Goal: Information Seeking & Learning: Learn about a topic

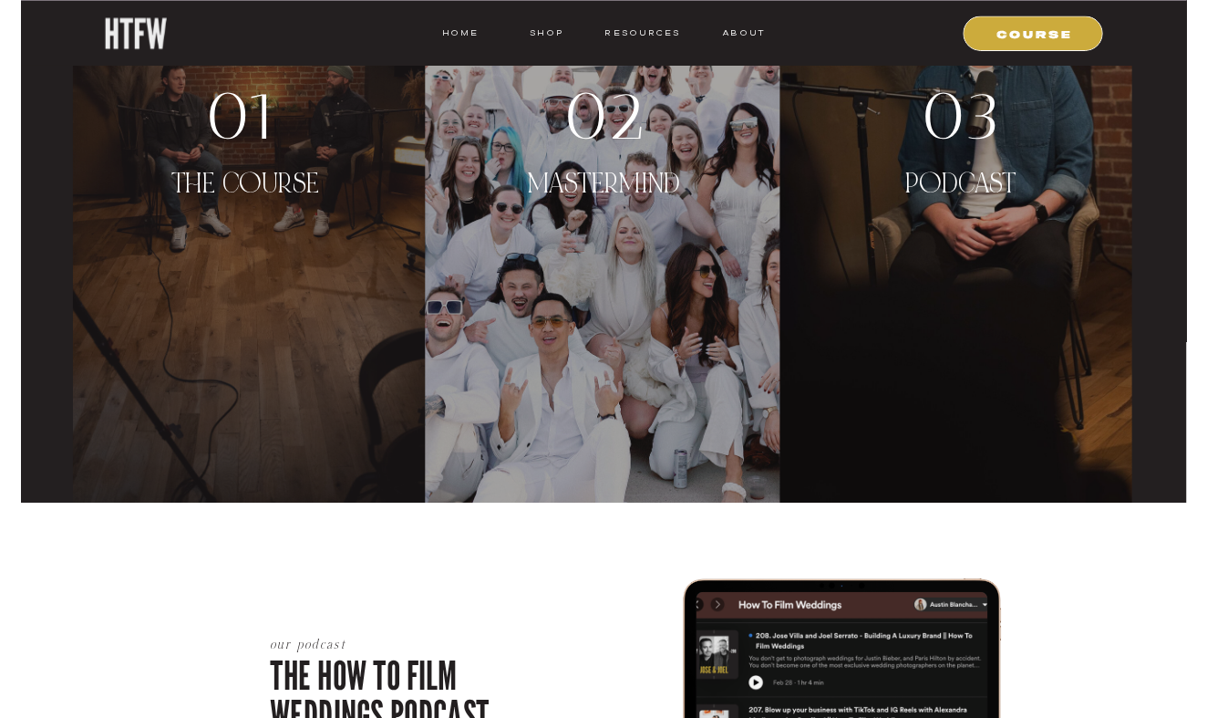
scroll to position [3932, 0]
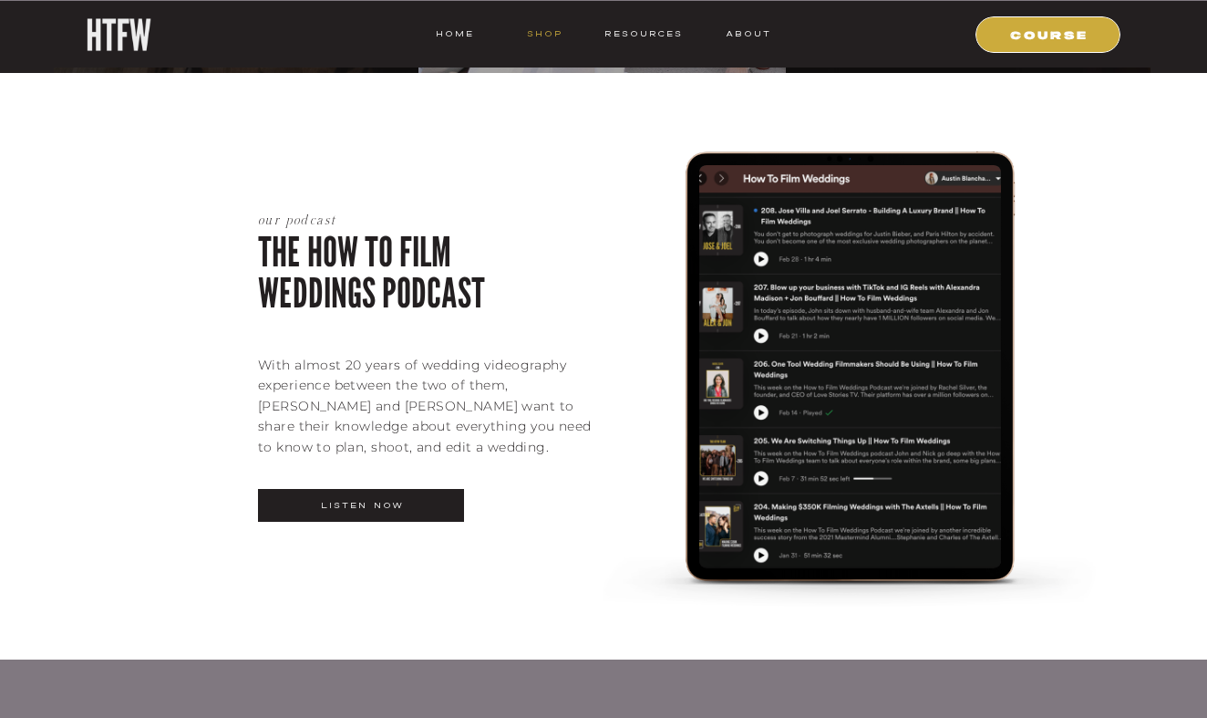
click at [561, 36] on nav "shop" at bounding box center [545, 34] width 72 height 16
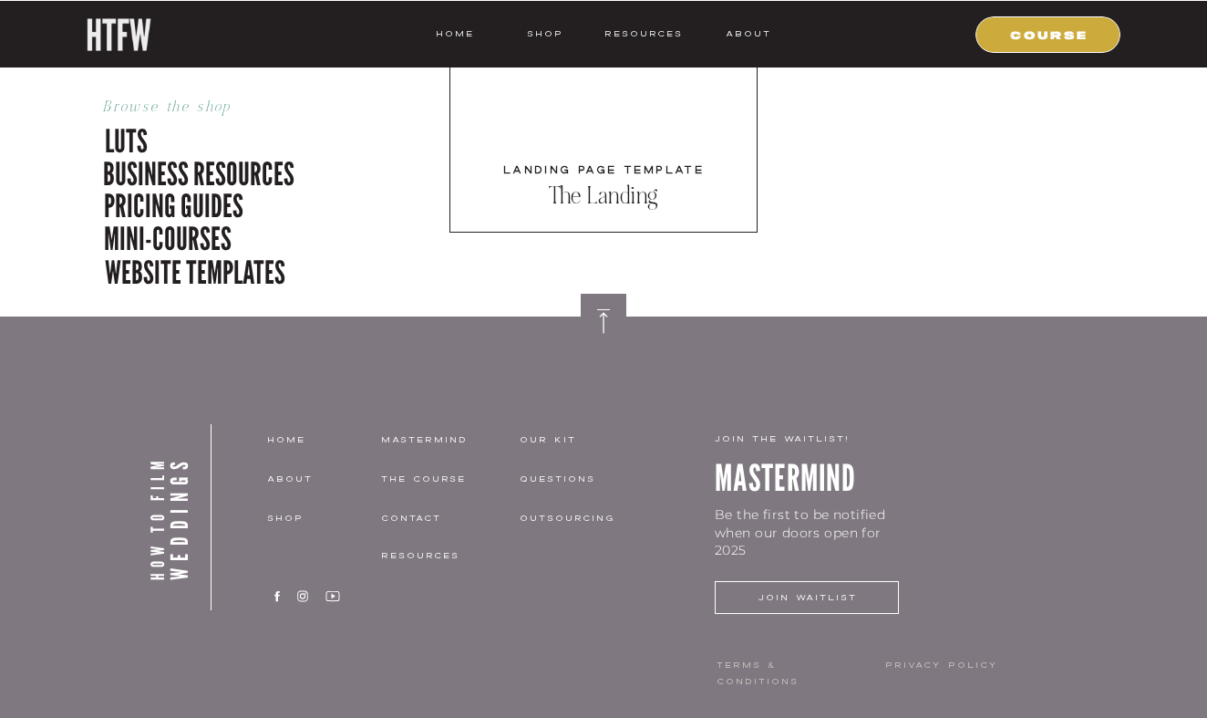
scroll to position [6017, 0]
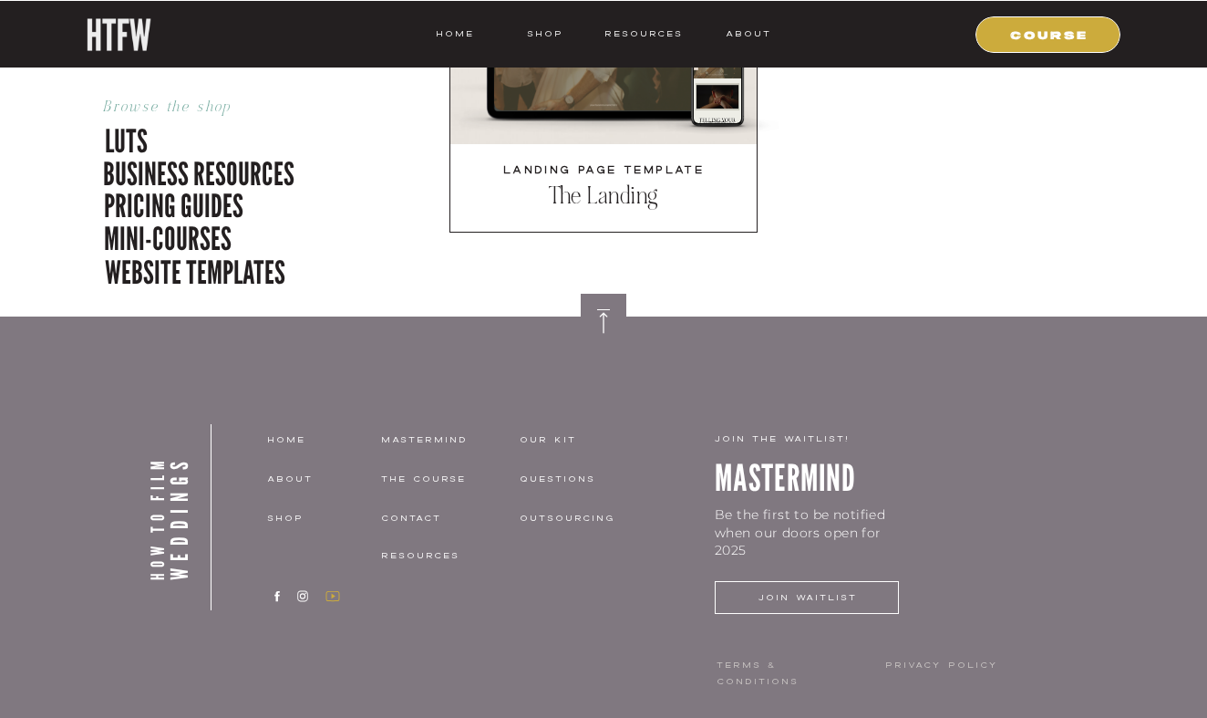
click at [327, 600] on icon at bounding box center [333, 596] width 14 height 10
click at [299, 595] on icon at bounding box center [303, 596] width 18 height 14
click at [330, 599] on icon at bounding box center [333, 596] width 18 height 14
click at [163, 163] on p "business resources" at bounding box center [209, 170] width 212 height 38
click at [325, 593] on icon at bounding box center [333, 596] width 18 height 14
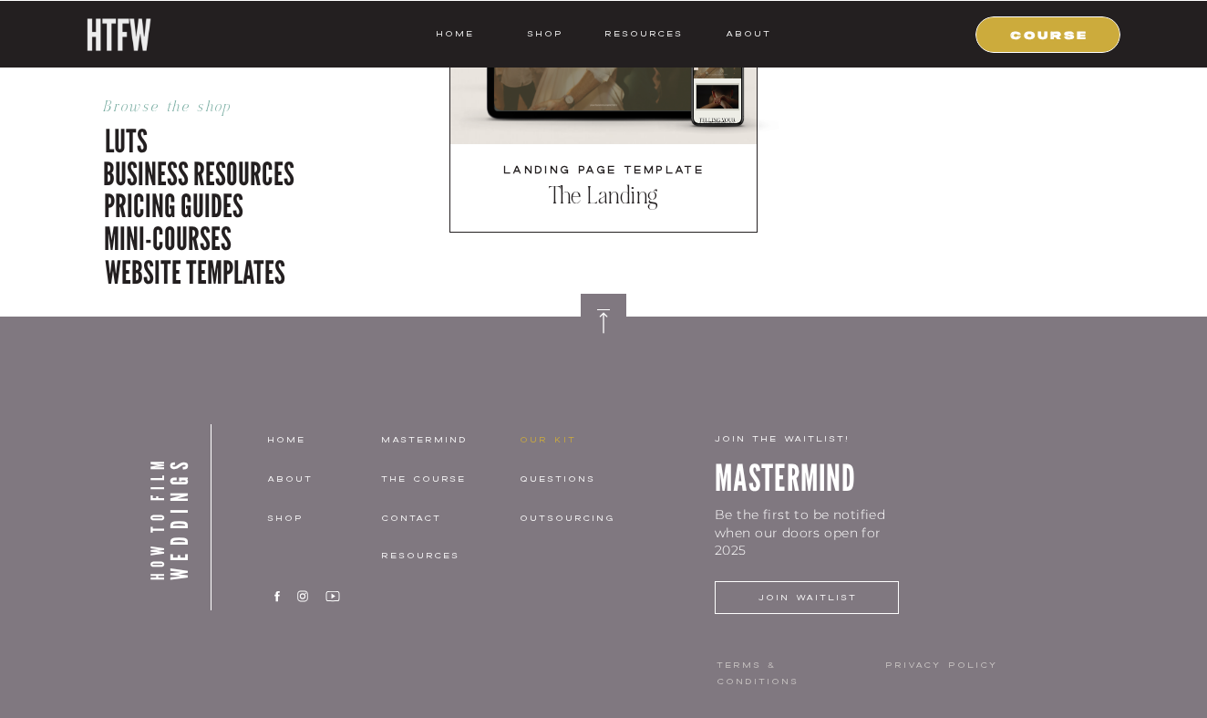
click at [540, 441] on nav "our kit" at bounding box center [584, 439] width 129 height 16
click at [410, 471] on nav "THE COURSE" at bounding box center [437, 479] width 112 height 16
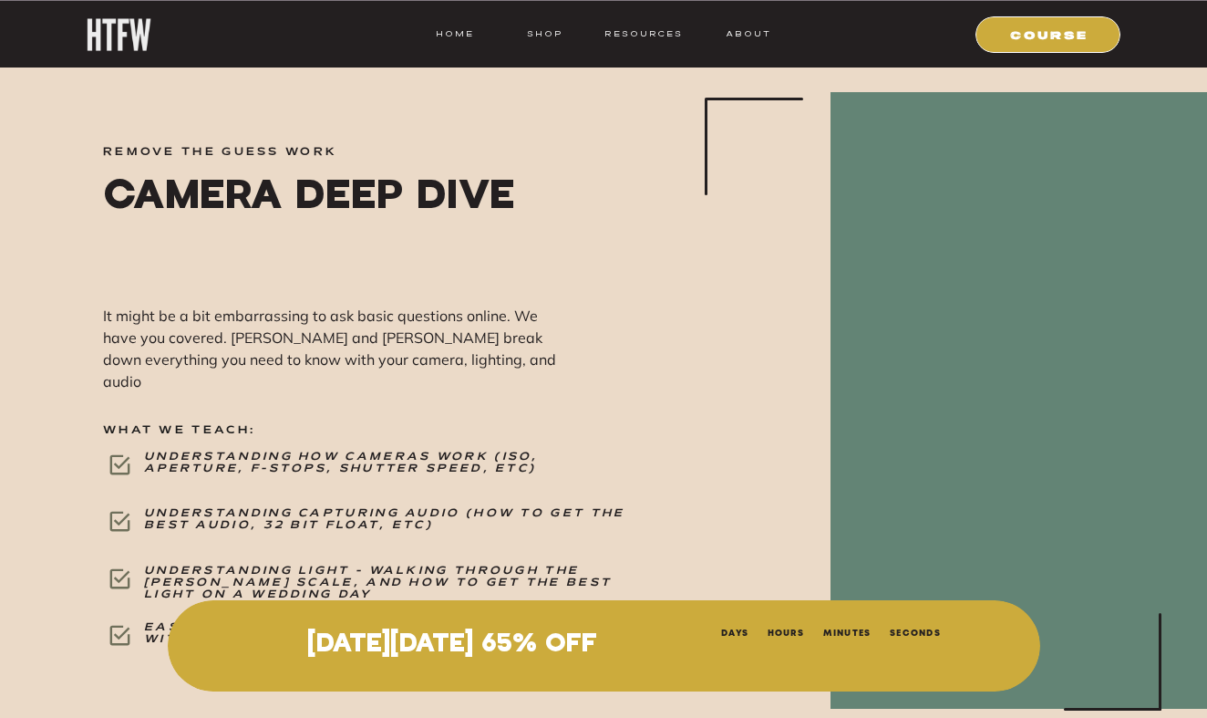
scroll to position [20219, 0]
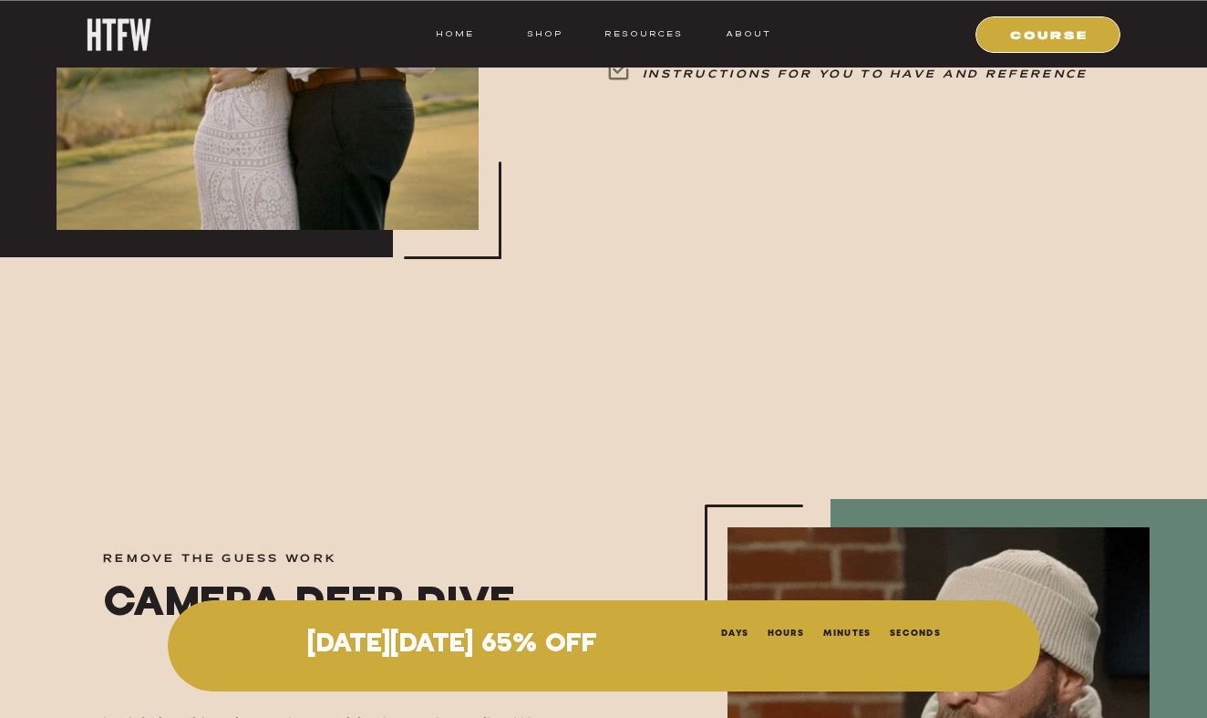
click at [1033, 44] on div at bounding box center [1048, 34] width 145 height 36
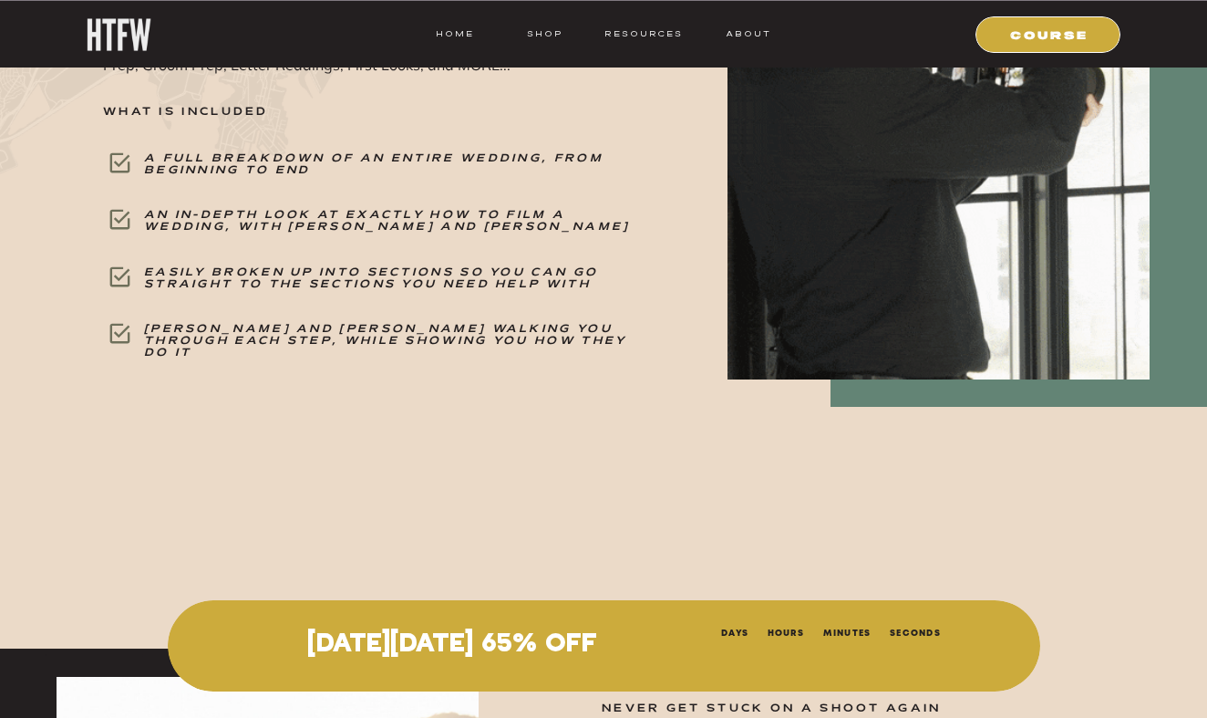
scroll to position [18240, 0]
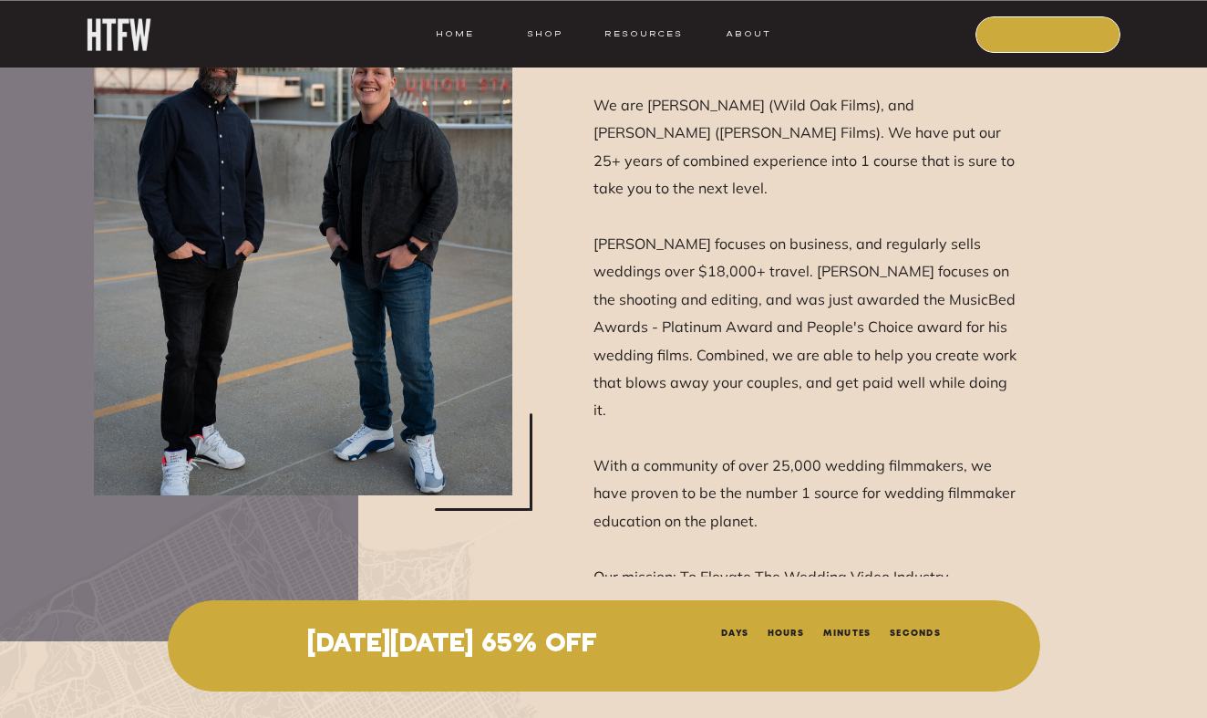
click at [1022, 40] on nav "COURSE" at bounding box center [1050, 34] width 124 height 16
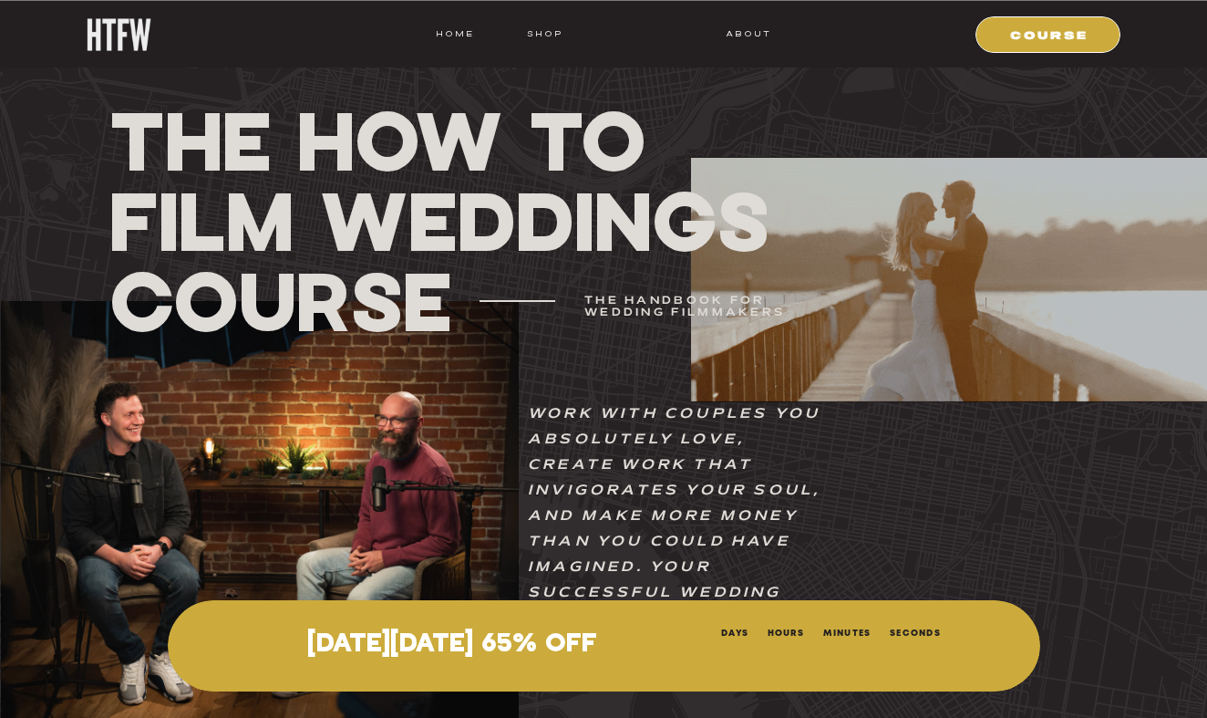
scroll to position [0, 0]
click at [1025, 22] on div at bounding box center [1048, 34] width 145 height 36
click at [1020, 36] on nav "COURSE" at bounding box center [1050, 34] width 124 height 16
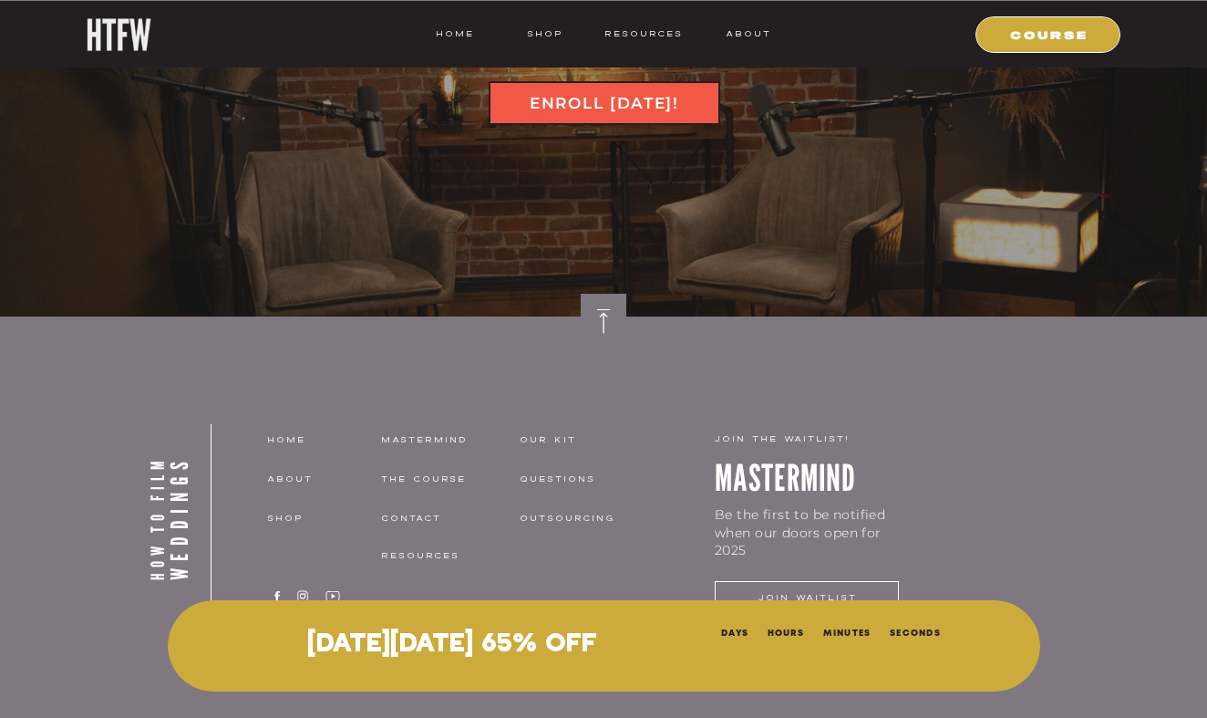
scroll to position [25037, 0]
click at [404, 471] on nav "THE COURSE" at bounding box center [437, 479] width 112 height 16
click at [417, 446] on nav "MASTERMIND" at bounding box center [445, 439] width 129 height 16
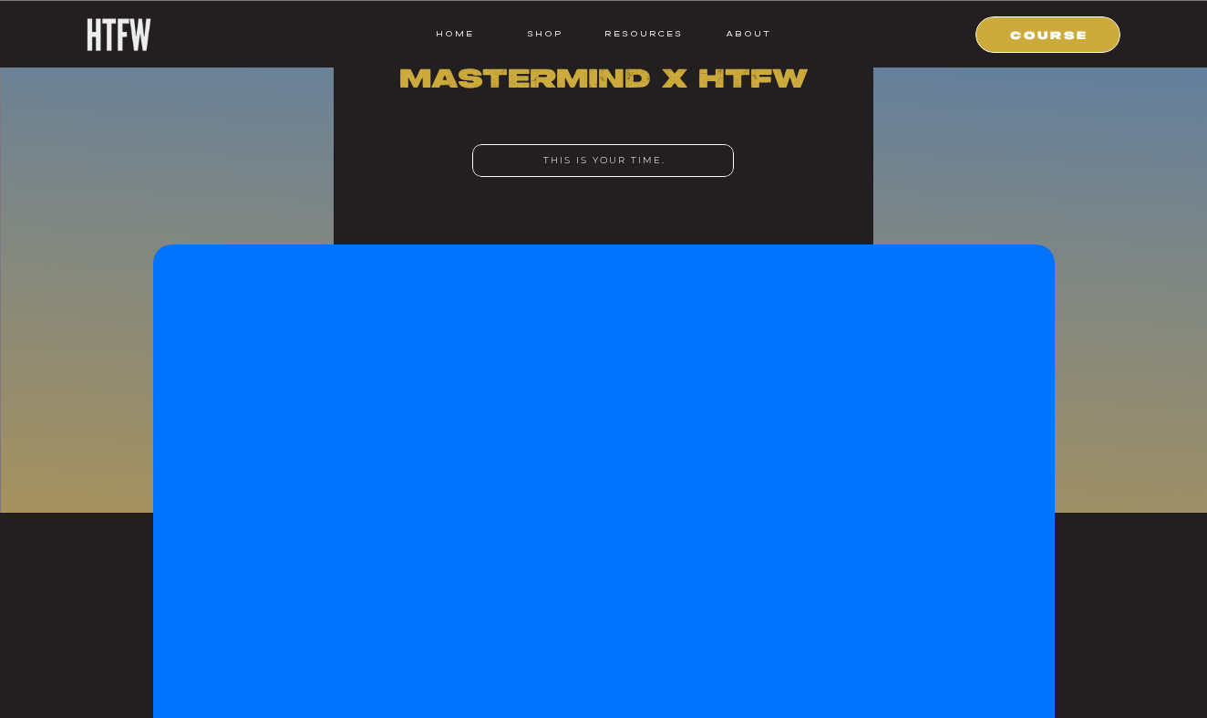
scroll to position [417, 0]
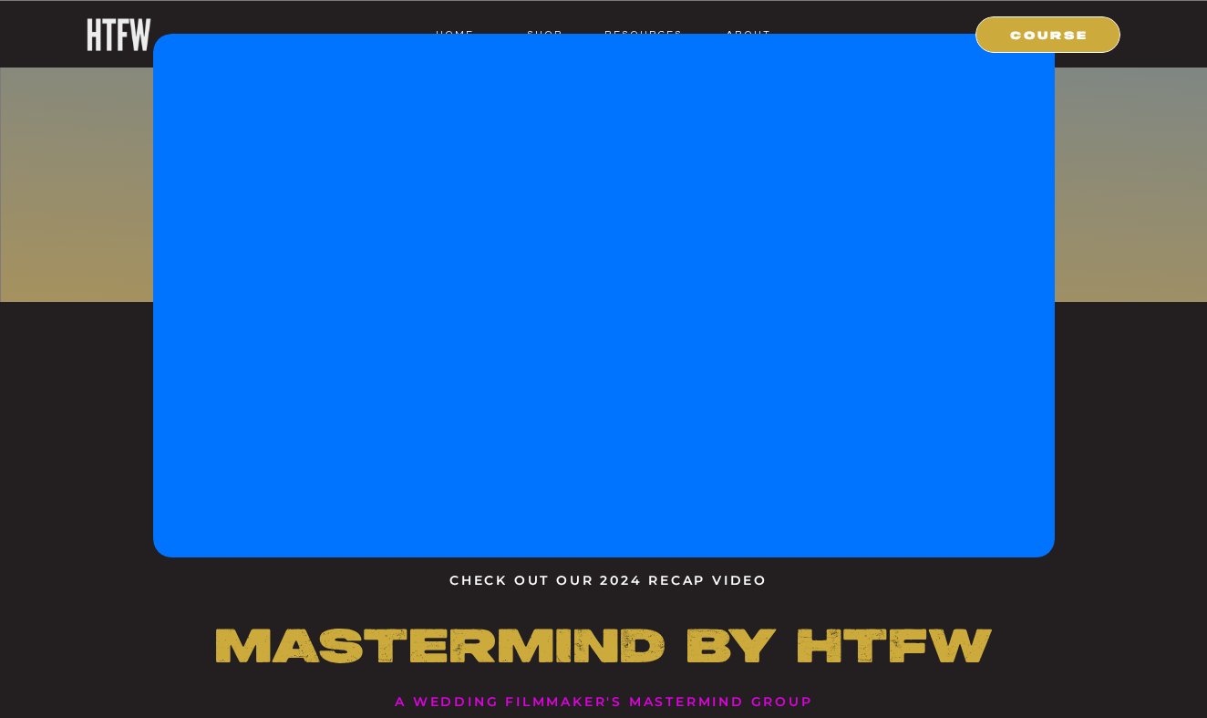
click at [165, 131] on div at bounding box center [604, 295] width 902 height 523
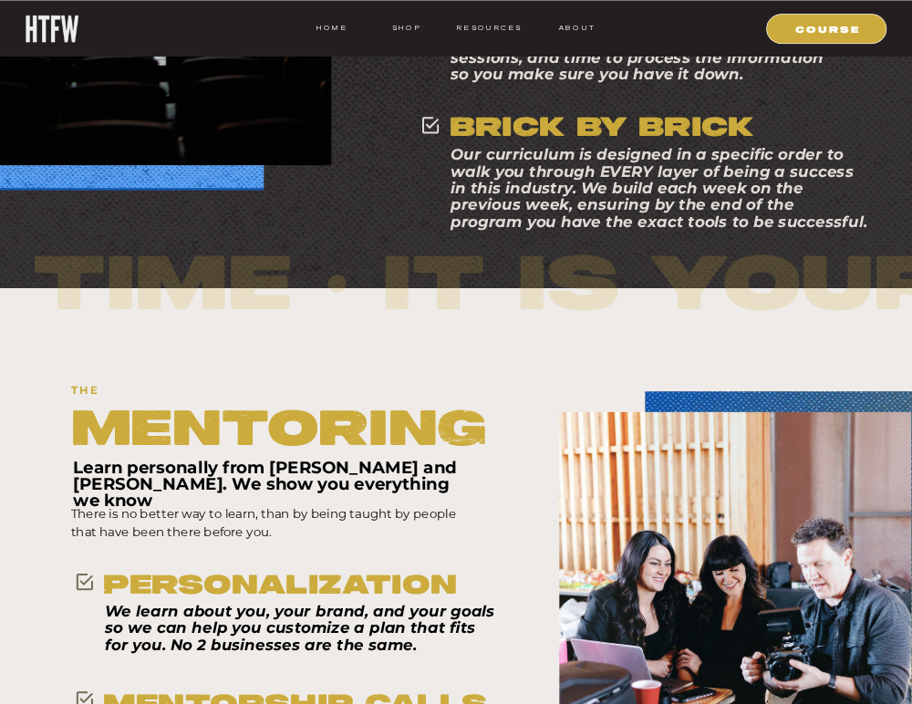
scroll to position [9185, 0]
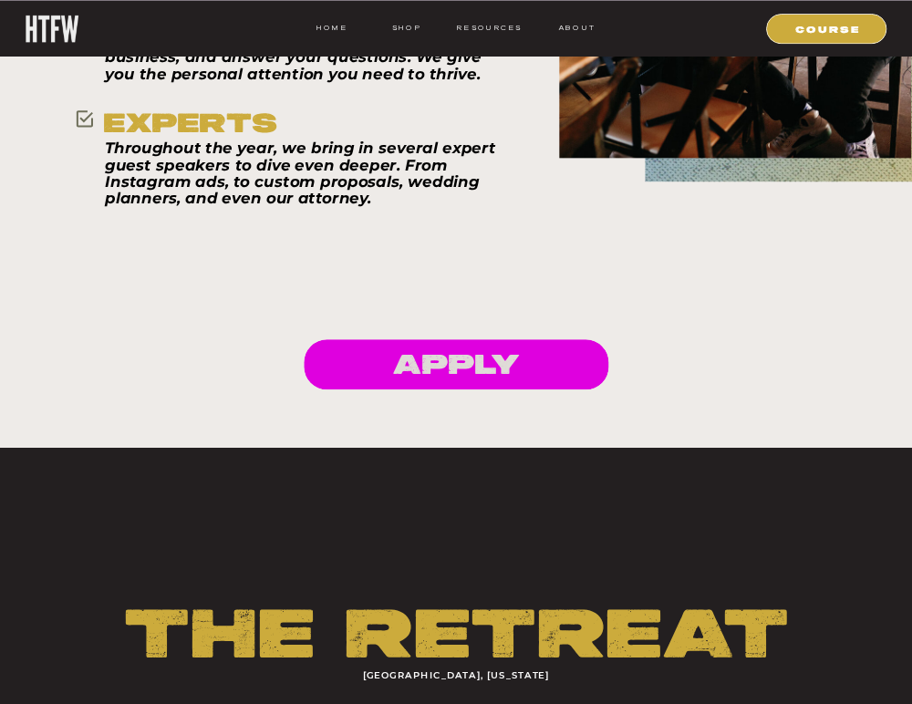
click at [347, 352] on h1 "APPLY" at bounding box center [455, 359] width 319 height 31
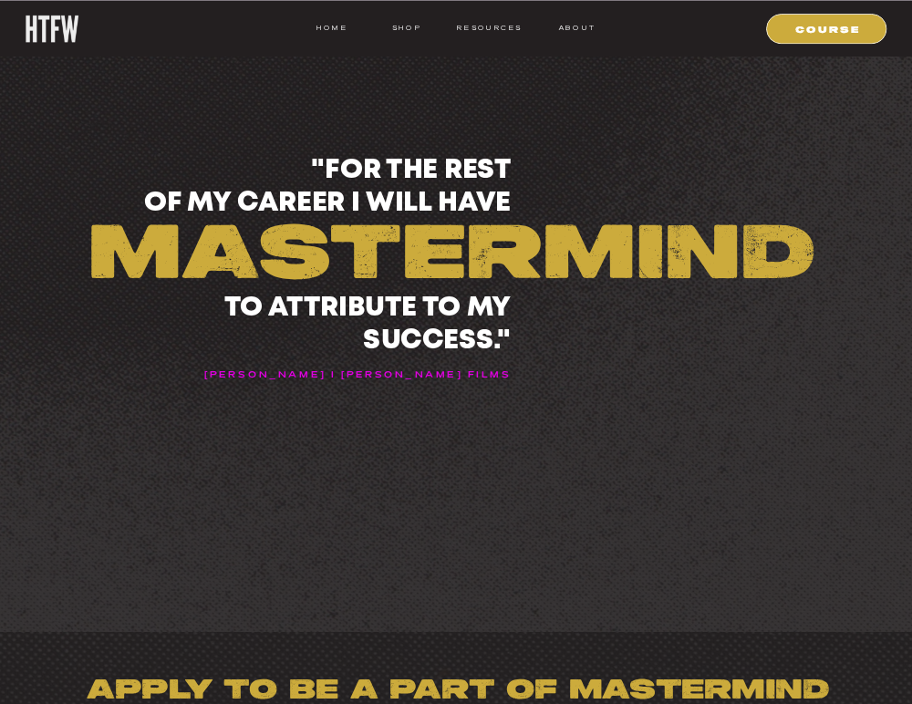
scroll to position [19951, 0]
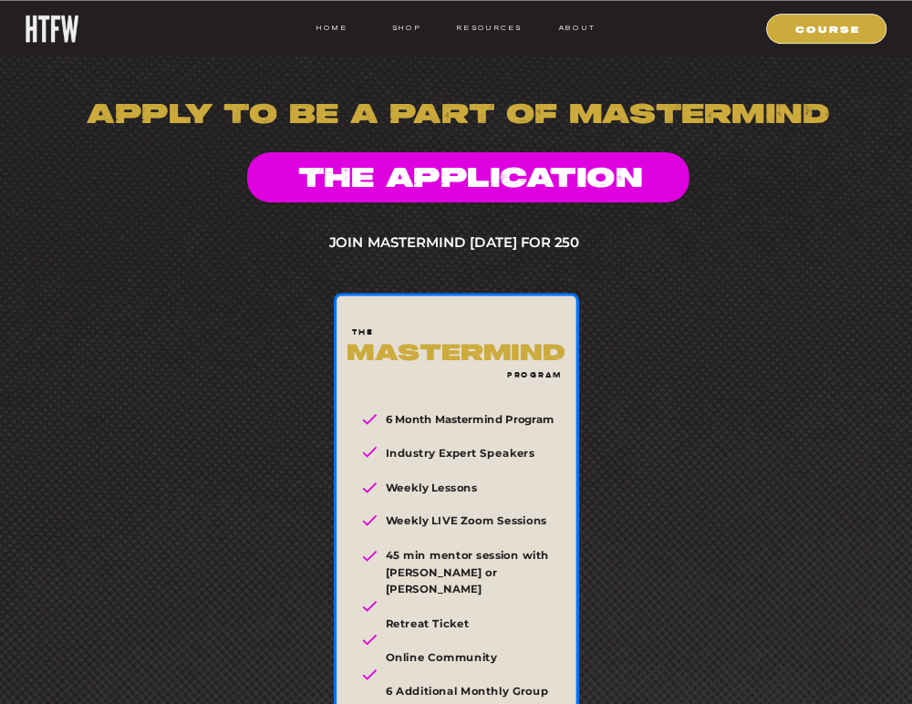
click at [379, 189] on h1 "The application" at bounding box center [471, 173] width 380 height 31
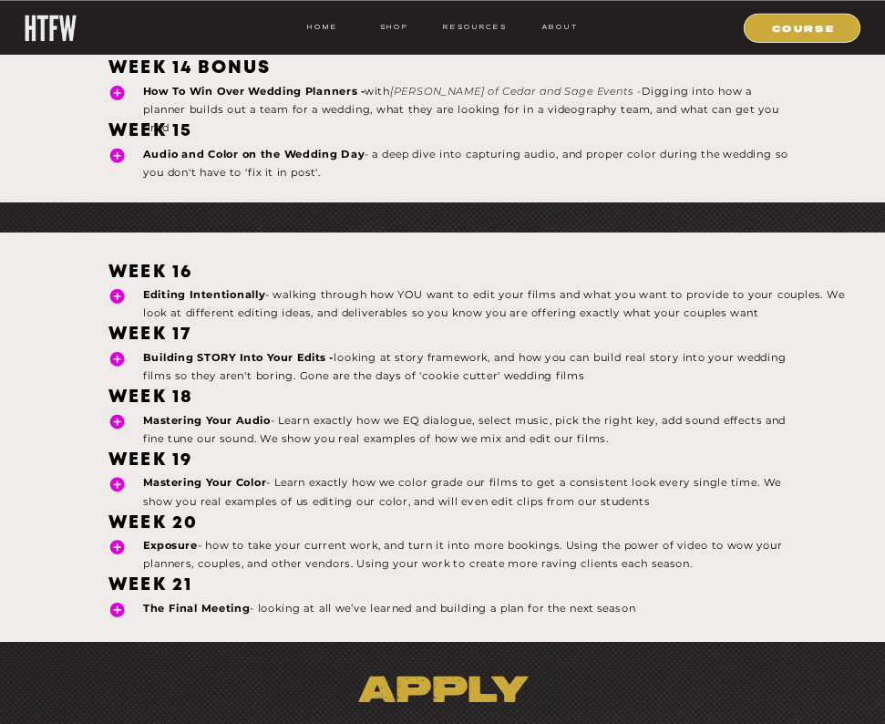
scroll to position [22855, 0]
click at [484, 36] on p "Walking Through an Entire Wedding Pt. 2 - from the ceremony through the end of …" at bounding box center [467, 37] width 649 height 36
click at [483, 34] on nav "resources" at bounding box center [473, 28] width 68 height 14
